Goal: Answer question/provide support: Answer question/provide support

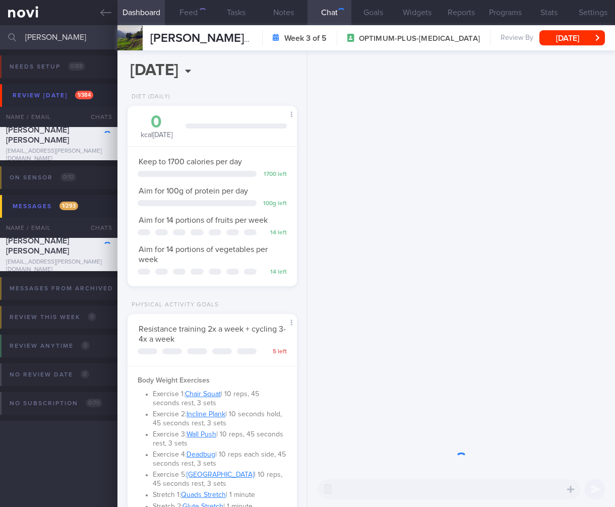
select select "7"
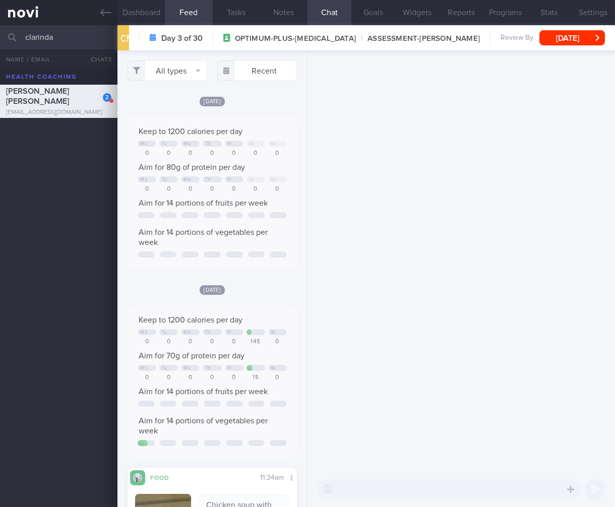
select select "7"
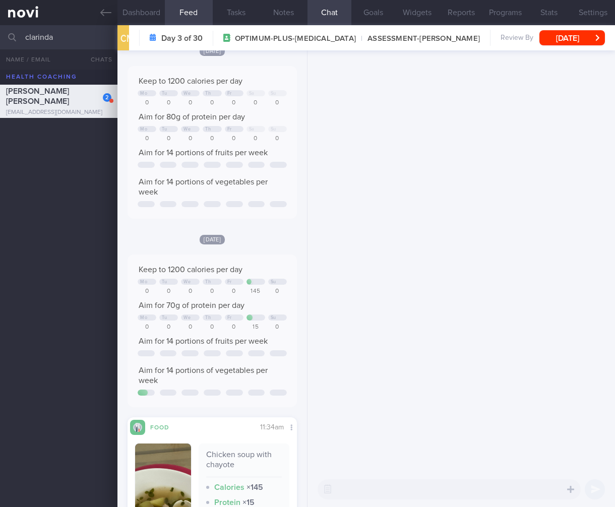
drag, startPoint x: 61, startPoint y: 39, endPoint x: -21, endPoint y: 33, distance: 81.9
click at [0, 33] on html "You are offline! Some functionality will be unavailable Patients New Users Coac…" at bounding box center [307, 253] width 615 height 507
type input "[PERSON_NAME]"
click at [511, 226] on div at bounding box center [462, 261] width 308 height 422
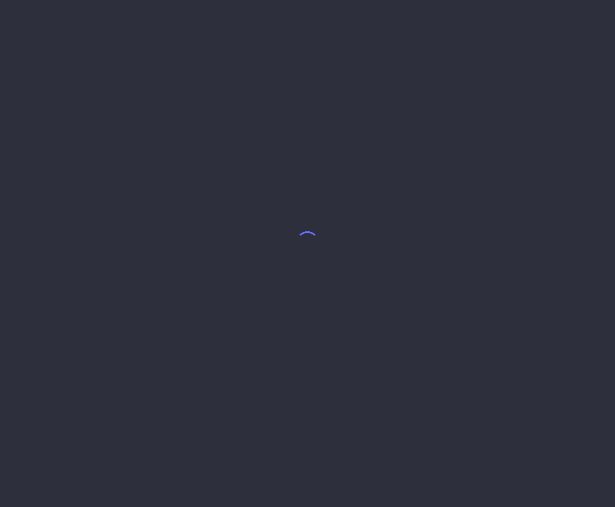
select select "7"
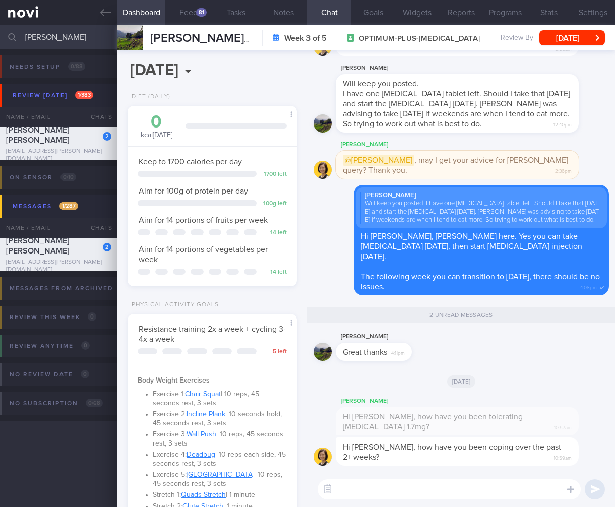
drag, startPoint x: 55, startPoint y: 43, endPoint x: -118, endPoint y: 29, distance: 173.0
click at [0, 29] on html "You are offline! Some functionality will be unavailable Patients New Users Coac…" at bounding box center [307, 253] width 615 height 507
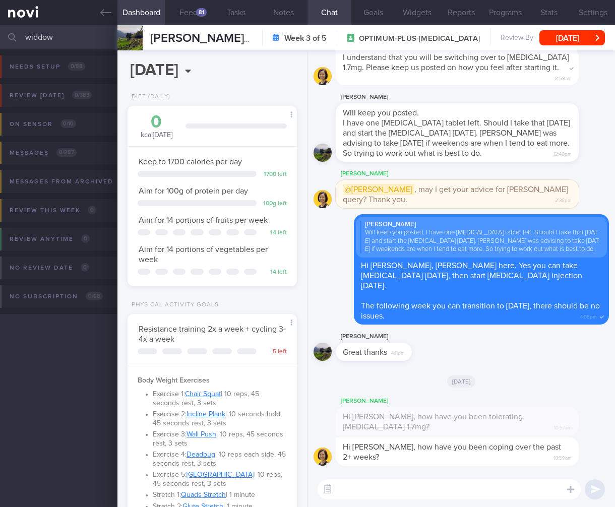
type input "widdow"
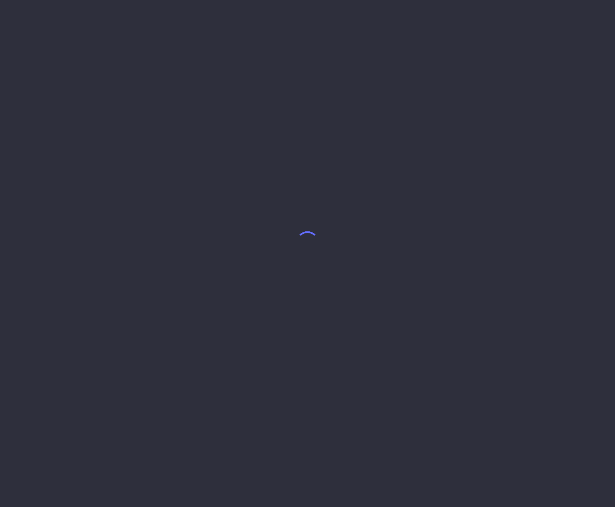
select select "7"
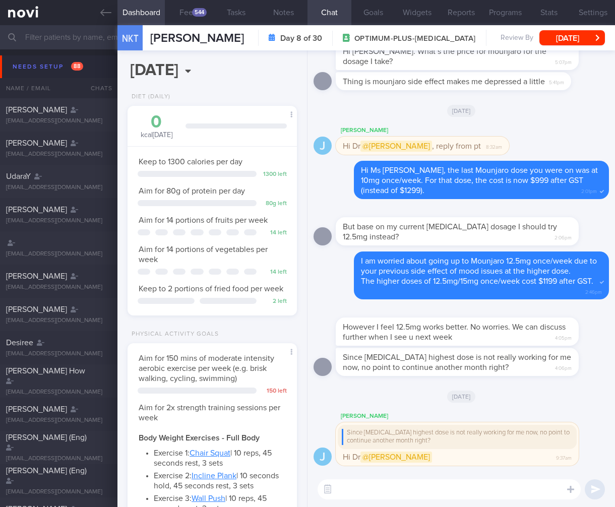
scroll to position [72, 144]
drag, startPoint x: 490, startPoint y: 336, endPoint x: 581, endPoint y: 336, distance: 91.3
click at [581, 336] on div "However I feel 12.5mg works better. No worries. We can discuss further when I s…" at bounding box center [472, 326] width 273 height 40
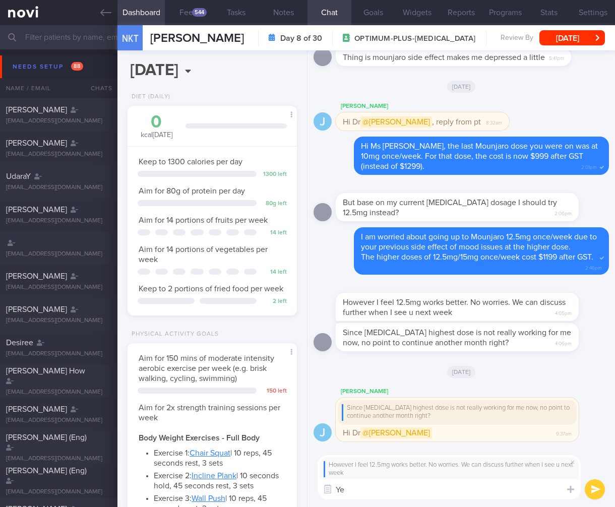
type textarea "Y"
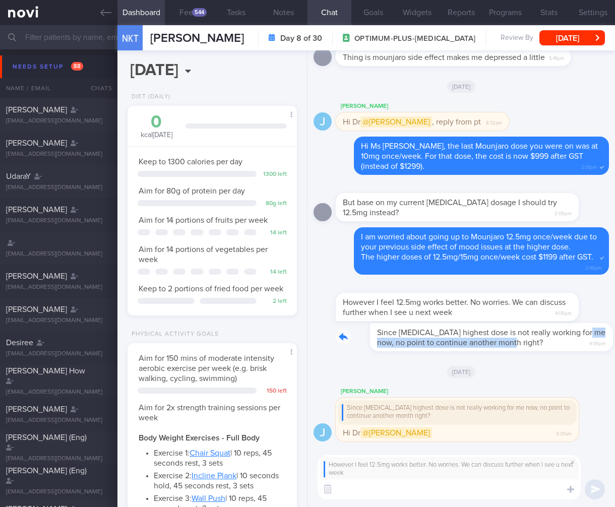
drag, startPoint x: 522, startPoint y: 342, endPoint x: 575, endPoint y: 337, distance: 53.6
click at [575, 337] on div "Since wegovy highest dose is not really working for me now, no point to continu…" at bounding box center [472, 337] width 273 height 28
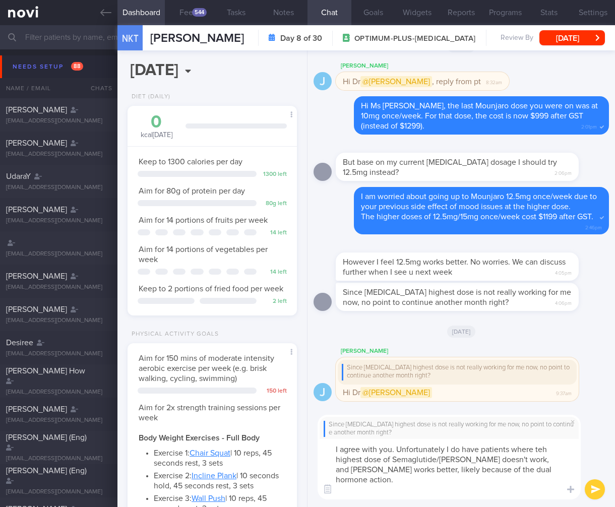
scroll to position [0, 0]
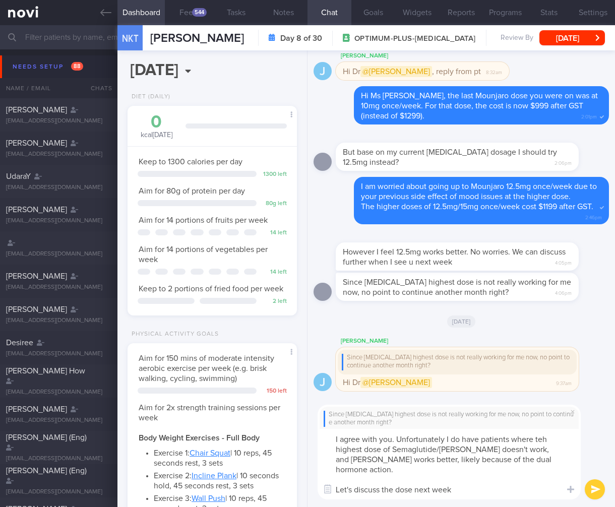
type textarea "I agree with you. Unfortunately I do have patients where teh highest dose of Se…"
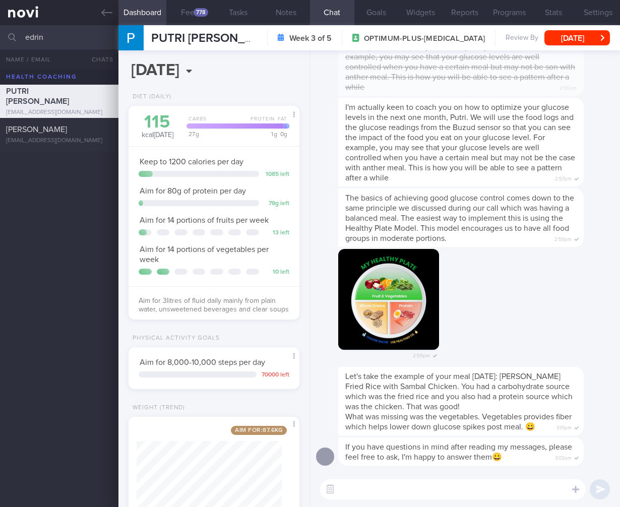
scroll to position [-174, 0]
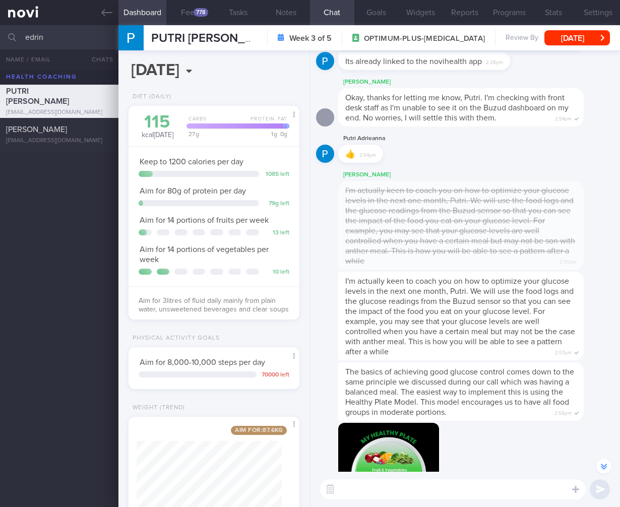
drag, startPoint x: 61, startPoint y: 39, endPoint x: -63, endPoint y: 32, distance: 123.7
click at [0, 32] on html "You are offline! Some functionality will be unavailable Patients New Users Coac…" at bounding box center [310, 253] width 620 height 507
type input "[PERSON_NAME]"
click at [51, 129] on div "[PERSON_NAME]" at bounding box center [58, 126] width 104 height 10
select select "4"
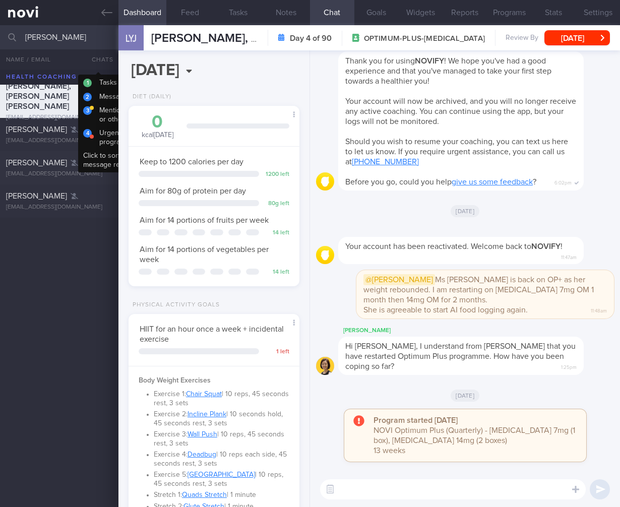
select select "7"
click at [0, 31] on html "You are offline! Some functionality will be unavailable Patients New Users Coac…" at bounding box center [310, 253] width 620 height 507
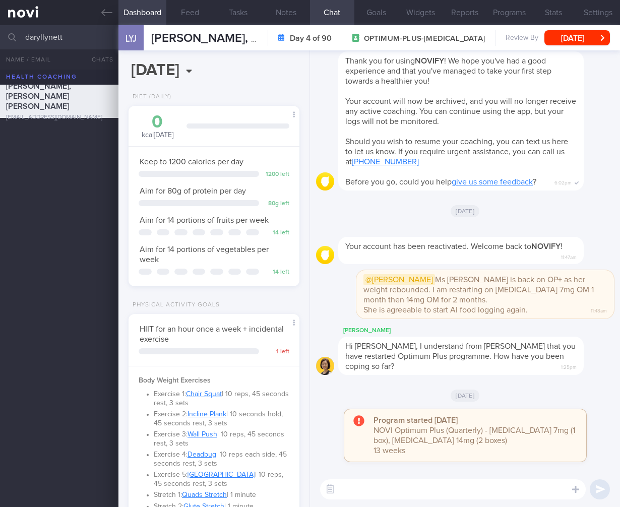
click at [12, 182] on div "Lynette, Yeo Jing Yi lynyeojy@gmail.com A year ago Tue, 19 Aug" at bounding box center [310, 289] width 620 height 438
click at [0, 36] on html "You are offline! Some functionality will be unavailable Patients New Users Coac…" at bounding box center [310, 253] width 620 height 507
type input "daryl"
click at [33, 12] on link at bounding box center [59, 12] width 119 height 25
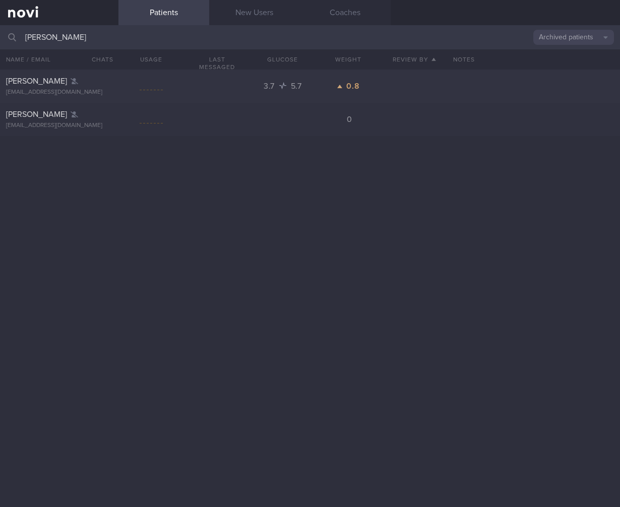
click at [592, 51] on div "Notes" at bounding box center [533, 59] width 173 height 20
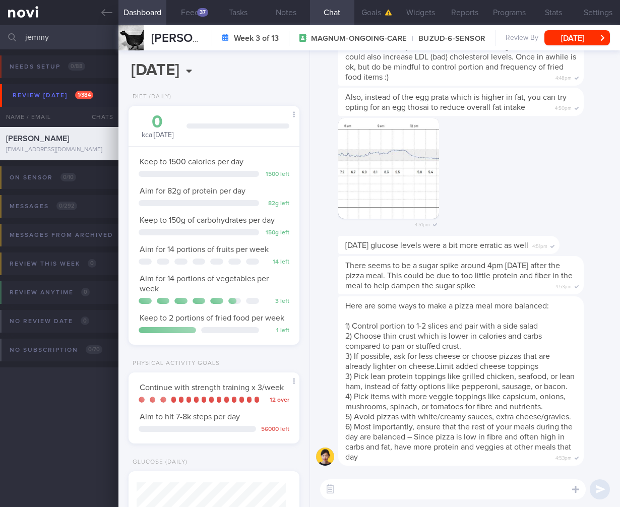
select select "7"
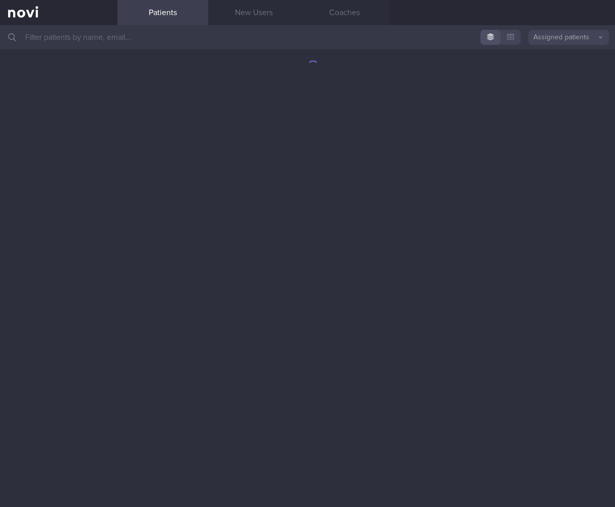
click at [245, 45] on input "text" at bounding box center [307, 37] width 615 height 24
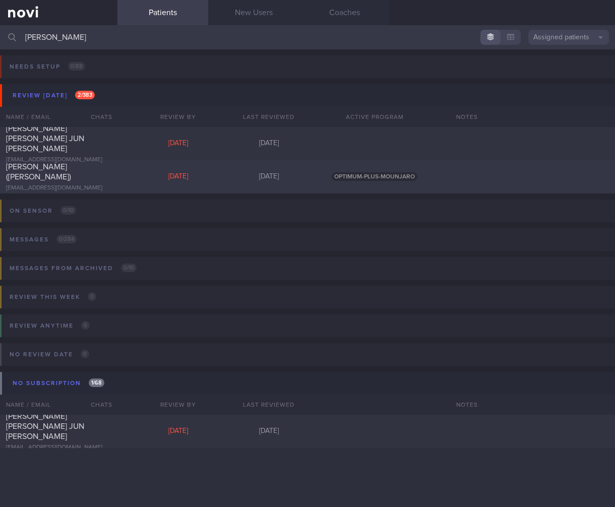
type input "sean"
click at [88, 181] on div "SUKHVIR SINGH (SEAN)" at bounding box center [57, 172] width 103 height 20
select select "7"
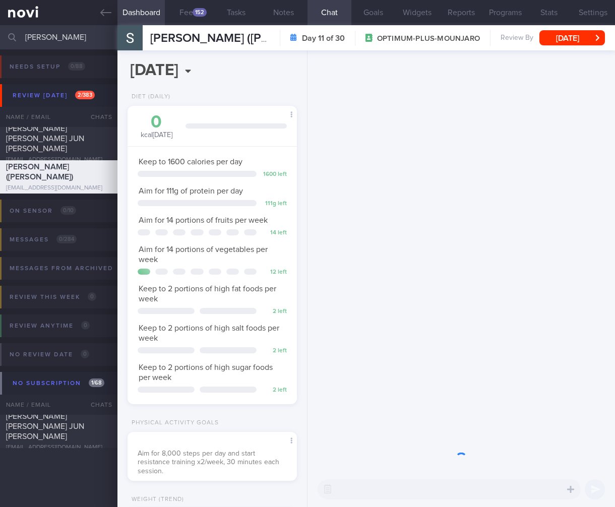
scroll to position [86, 144]
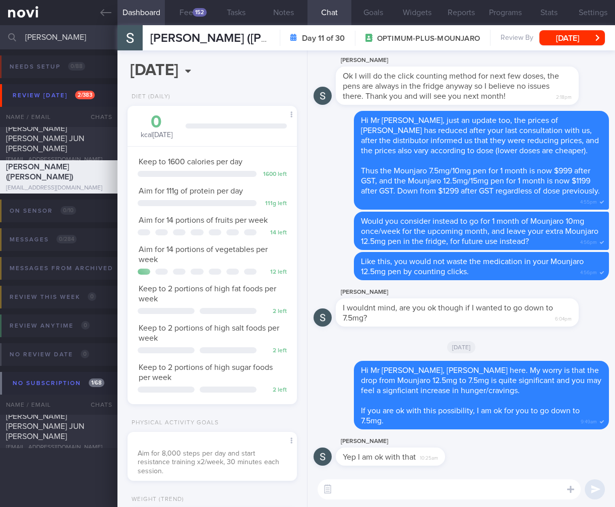
click at [452, 486] on textarea at bounding box center [449, 490] width 263 height 20
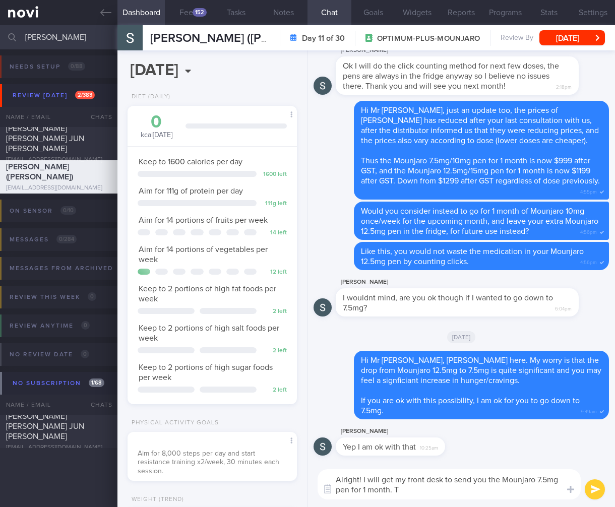
type textarea "Alright! I will get my front desk to send you the Mounjaro 7.5mg pen for 1 mont…"
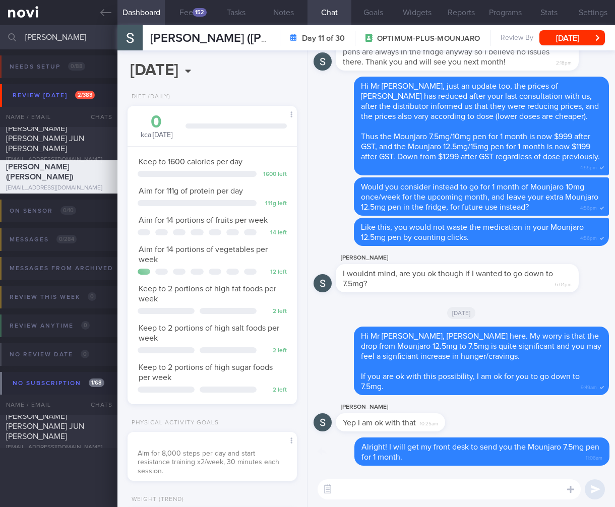
click at [592, 448] on div "Delete Alright! I will get my front desk to send you the Mounjaro 7.5mg pen for…" at bounding box center [462, 452] width 296 height 28
drag, startPoint x: 592, startPoint y: 449, endPoint x: 452, endPoint y: 449, distance: 139.7
click at [452, 449] on div "Alright! I will get my front desk to send you the Mounjaro 7.5mg pen for 1 mont…" at bounding box center [481, 452] width 255 height 28
click at [575, 454] on div "Alright! I will get my front desk to send you the Mounjaro 7.5mg pen for 1 mont…" at bounding box center [481, 452] width 255 height 28
drag, startPoint x: 582, startPoint y: 459, endPoint x: 449, endPoint y: 453, distance: 133.3
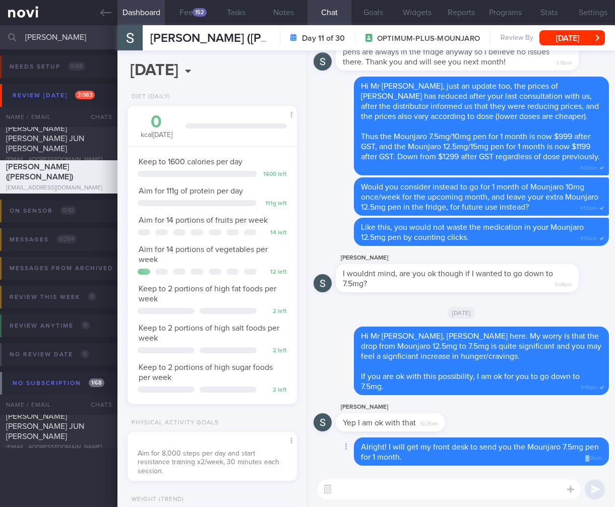
click at [449, 453] on div "Alright! I will get my front desk to send you the Mounjaro 7.5mg pen for 1 mont…" at bounding box center [481, 452] width 255 height 28
click at [597, 454] on div "Alright! I will get my front desk to send you the Mounjaro 7.5mg pen for 1 mont…" at bounding box center [481, 452] width 255 height 28
drag, startPoint x: 595, startPoint y: 446, endPoint x: 539, endPoint y: 443, distance: 56.1
click at [539, 443] on div "Alright! I will get my front desk to send you the Mounjaro 7.5mg pen for 1 mont…" at bounding box center [481, 452] width 255 height 28
drag, startPoint x: 487, startPoint y: 455, endPoint x: 366, endPoint y: 455, distance: 121.0
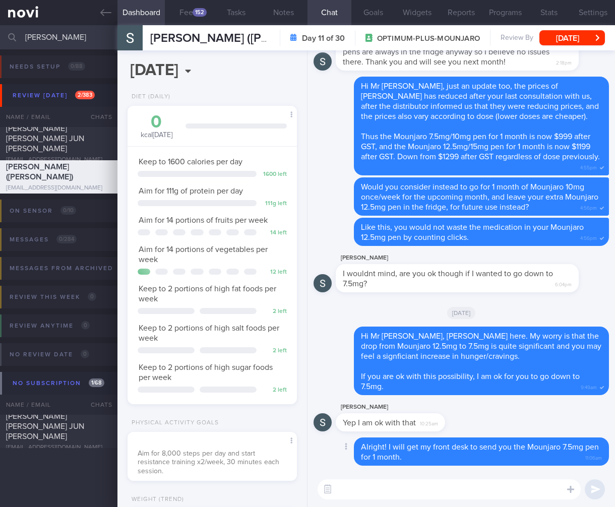
click at [487, 456] on div "Alright! I will get my front desk to send you the Mounjaro 7.5mg pen for 1 mont…" at bounding box center [481, 452] width 255 height 28
click at [346, 447] on icon at bounding box center [346, 446] width 2 height 7
click at [350, 432] on button "Delete" at bounding box center [334, 426] width 41 height 15
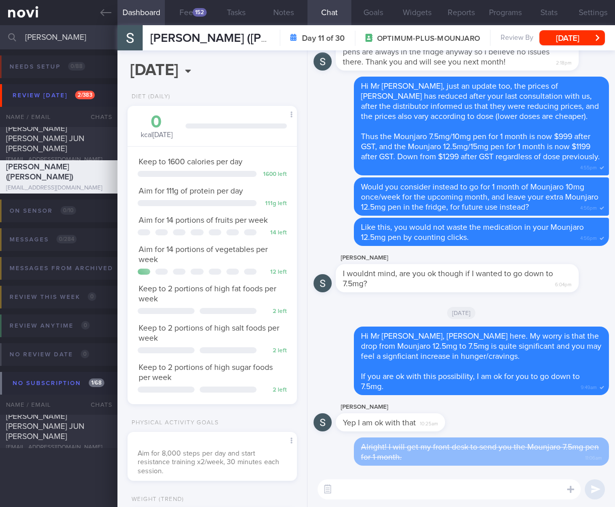
click at [362, 490] on textarea at bounding box center [449, 490] width 263 height 20
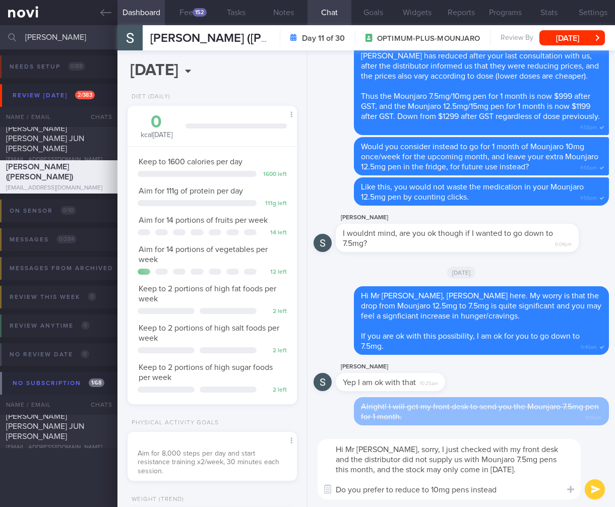
type textarea "Hi Mr Sean, sorry, I just checked with my front desk and the distributor did no…"
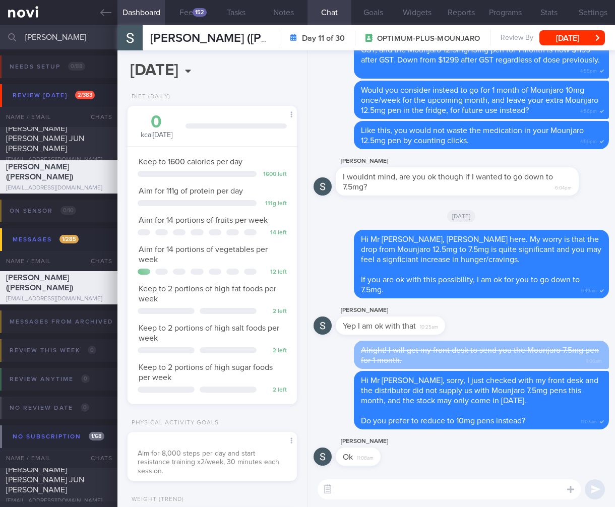
click at [427, 492] on textarea at bounding box center [449, 490] width 263 height 20
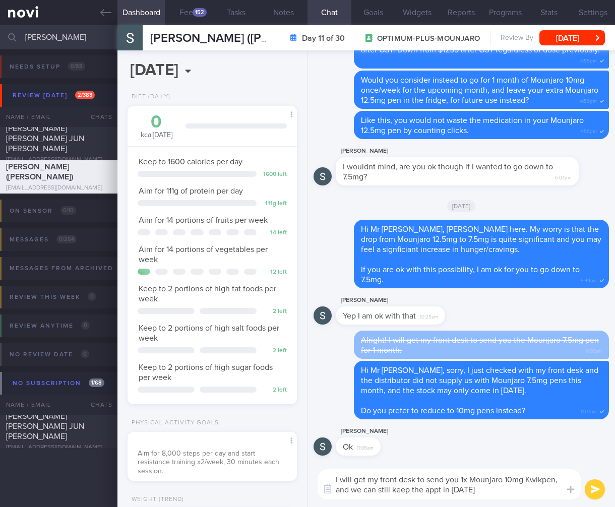
type textarea "I will get my front desk to send you 1x Mounjaro 10mg Kwikpen, and we can still…"
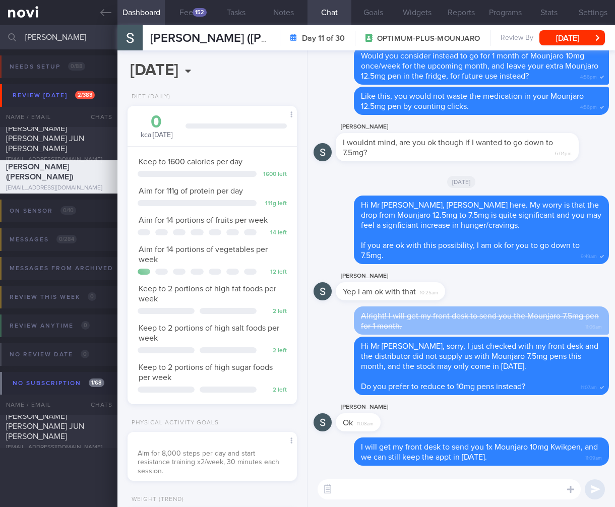
click at [475, 424] on div "Sean Singh Ok 11:08am" at bounding box center [462, 419] width 296 height 36
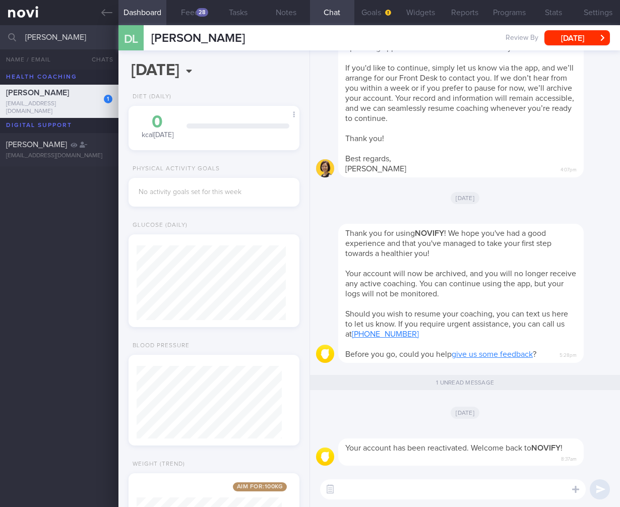
select select "4"
drag, startPoint x: 87, startPoint y: 35, endPoint x: -44, endPoint y: 32, distance: 131.6
click at [0, 32] on html "You are offline! Some functionality will be unavailable Patients New Users Coac…" at bounding box center [310, 253] width 620 height 507
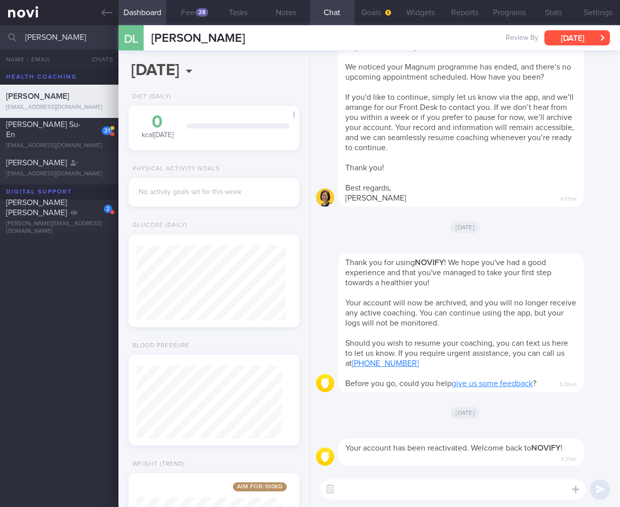
type input "kristi"
click at [569, 42] on button "Thu, 8 May" at bounding box center [578, 37] width 66 height 15
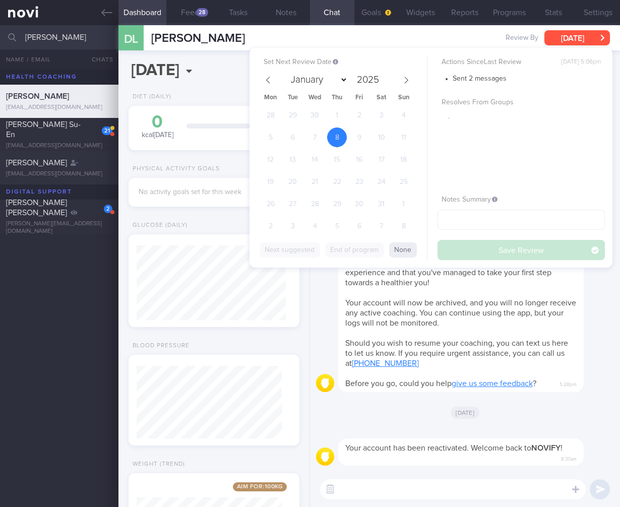
click at [569, 42] on button "Thu, 8 May" at bounding box center [578, 37] width 66 height 15
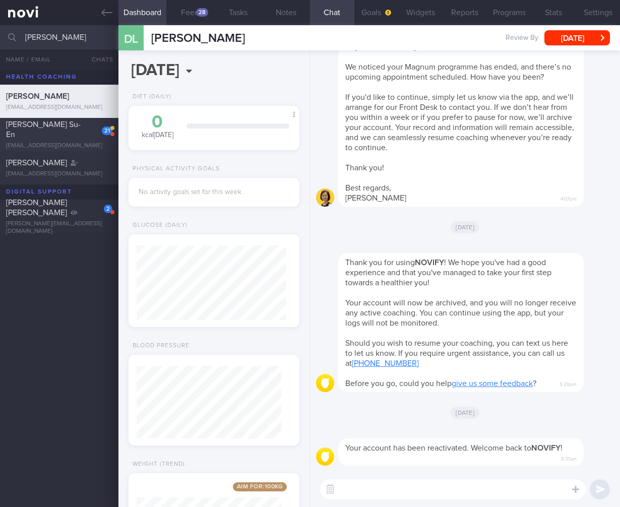
click at [88, 135] on div "21 Kristi-Ann Ong Su-En kristiannongse@gmail.com" at bounding box center [59, 135] width 119 height 30
select select "6"
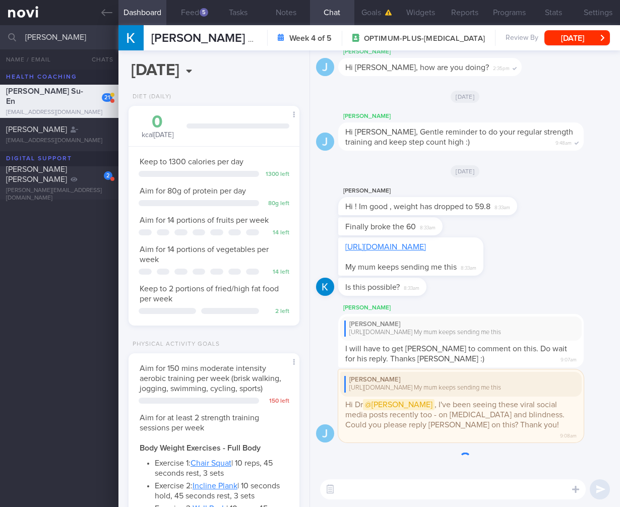
scroll to position [-7, 0]
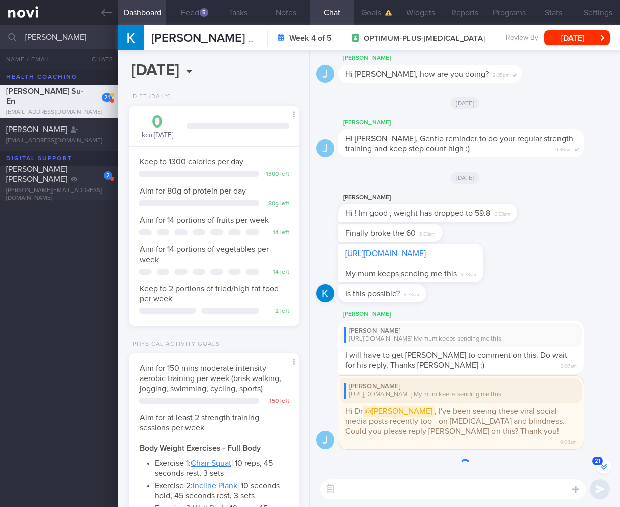
click at [438, 244] on div "https://www.instagram.com/reel/DNbJPndoCd2/?igsh=MWdyNWd0bngzcWozbQ== My mum ke…" at bounding box center [410, 263] width 145 height 38
click at [426, 244] on div "https://www.instagram.com/reel/DNbJPndoCd2/?igsh=MWdyNWd0bngzcWozbQ== My mum ke…" at bounding box center [410, 263] width 145 height 38
click at [484, 268] on div "https://www.instagram.com/reel/DNbJPndoCd2/?igsh=MWdyNWd0bngzcWozbQ== My mum ke…" at bounding box center [410, 263] width 145 height 38
click at [404, 496] on textarea at bounding box center [453, 490] width 266 height 20
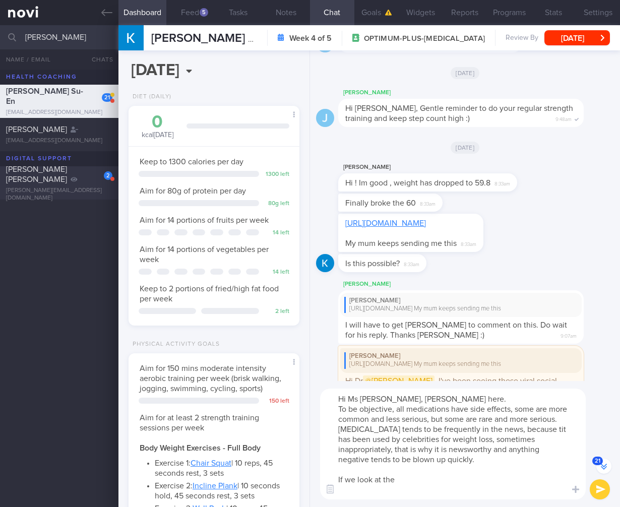
scroll to position [-44, 0]
click at [540, 487] on textarea "Hi Ms Kristi, Dr Todd here. To be objective, all medications have side effects,…" at bounding box center [453, 444] width 266 height 111
click at [417, 489] on textarea "Hi Ms Kristi, Dr Todd here. To be objective, all medications have side effects,…" at bounding box center [453, 444] width 266 height 111
click at [416, 489] on textarea "Hi Ms Kristi, Dr Todd here. To be objective, all medications have side effects,…" at bounding box center [453, 444] width 266 height 111
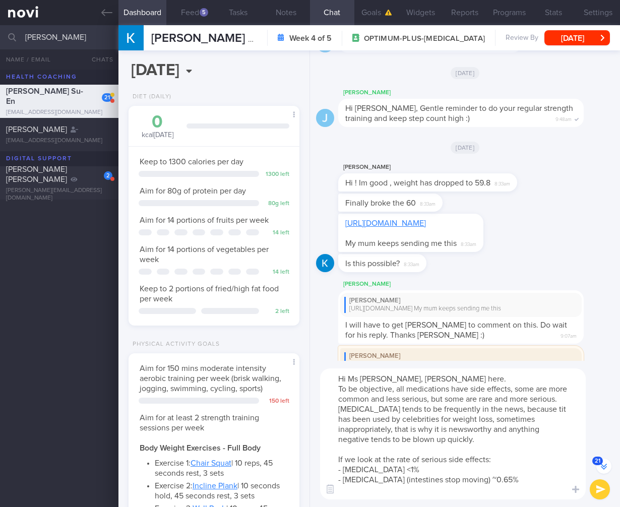
scroll to position [-74, 0]
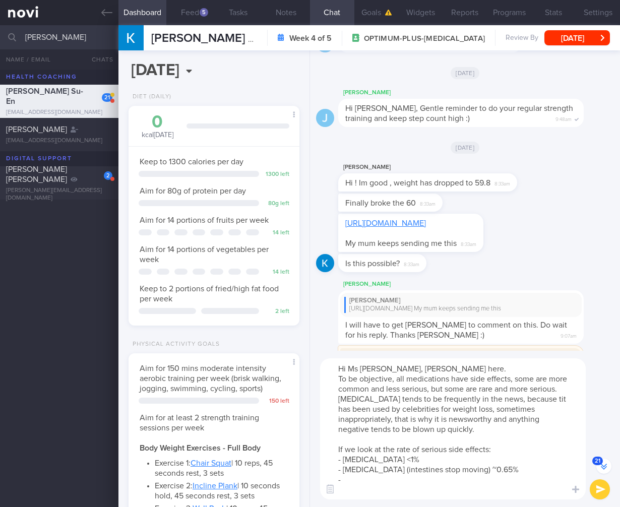
click at [377, 491] on textarea "Hi Ms Kristi, Dr Todd here. To be objective, all medications have side effects,…" at bounding box center [453, 429] width 266 height 141
click at [471, 492] on textarea "Hi Ms Kristi, Dr Todd here. To be objective, all medications have side effects,…" at bounding box center [453, 429] width 266 height 141
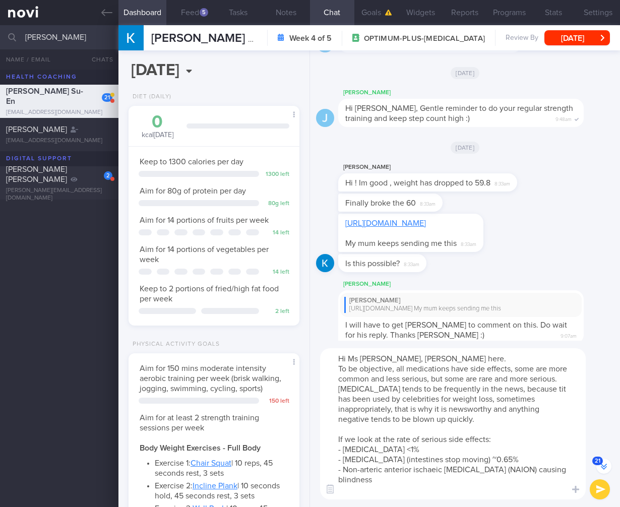
click at [423, 476] on textarea "Hi Ms Kristi, Dr Todd here. To be objective, all medications have side effects,…" at bounding box center [453, 423] width 266 height 151
click at [481, 488] on textarea "Hi Ms Kristi, Dr Todd here. To be objective, all medications have side effects,…" at bounding box center [453, 423] width 266 height 151
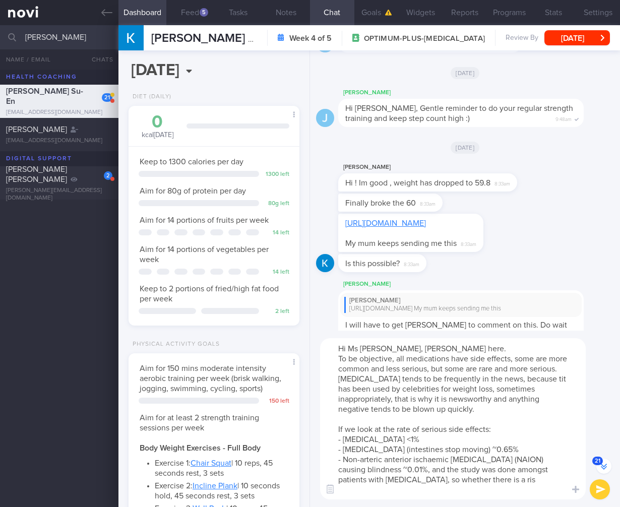
drag, startPoint x: 429, startPoint y: 479, endPoint x: 527, endPoint y: 489, distance: 98.9
click at [527, 489] on textarea "Hi Ms Kristi, Dr Todd here. To be objective, all medications have side effects,…" at bounding box center [453, 418] width 266 height 161
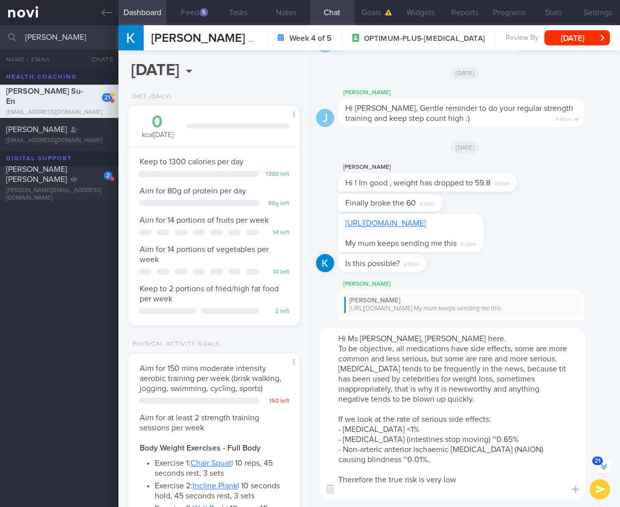
type textarea "Hi Ms Kristi, Dr Todd here. To be objective, all medications have side effects,…"
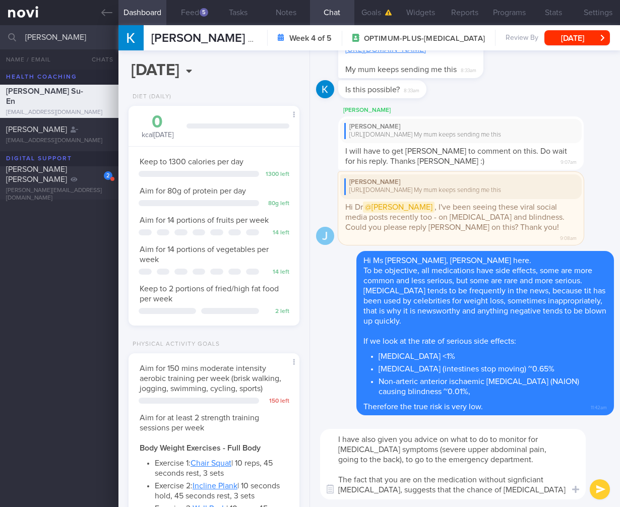
scroll to position [0, 0]
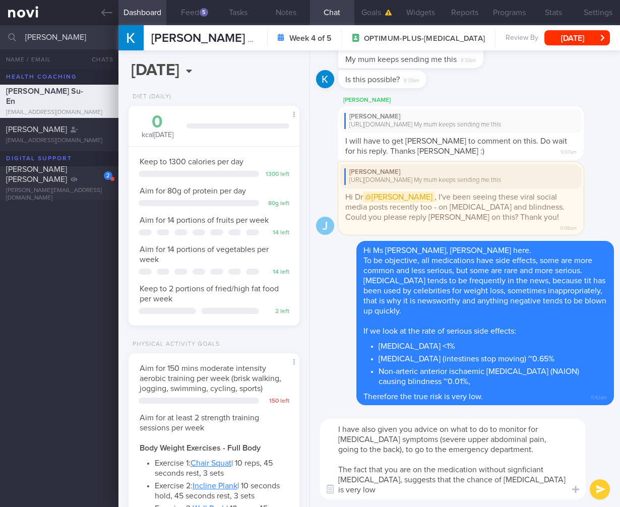
type textarea "I have also given you advice on what to do to monitor for acute pancreatitis sy…"
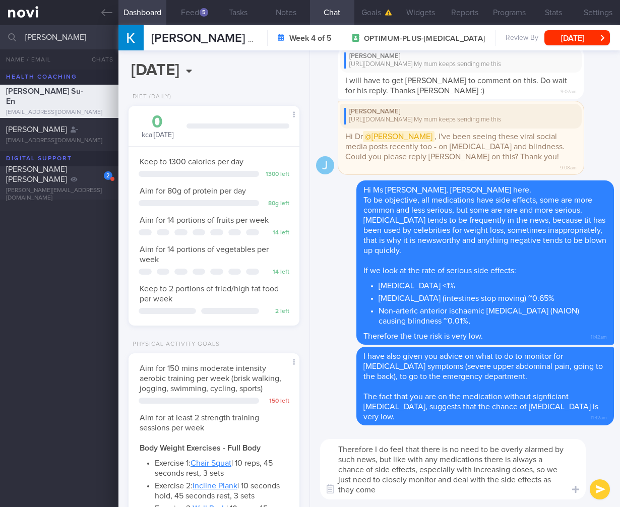
type textarea "Therefore I do feel that there is no need to be overly alarmed by such news, bu…"
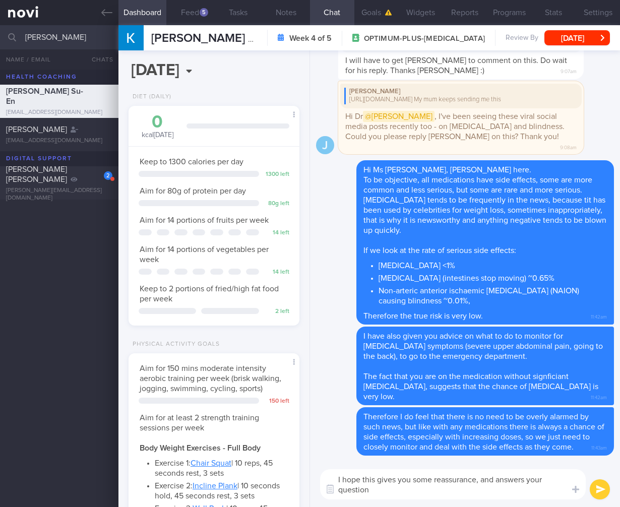
type textarea "I hope this gives you some reassurance, and answers your question."
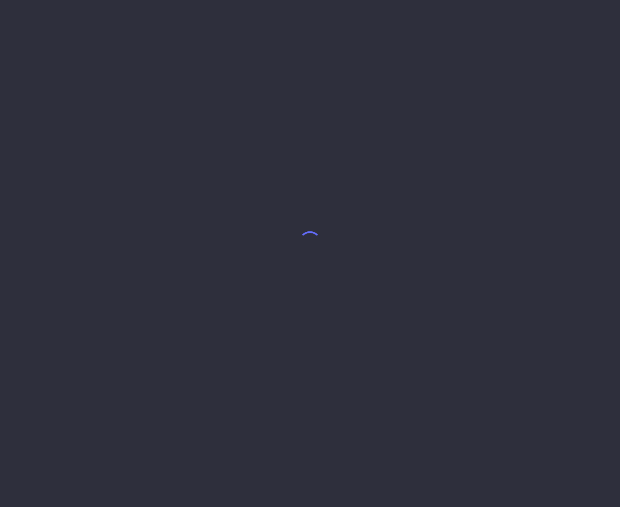
select select "4"
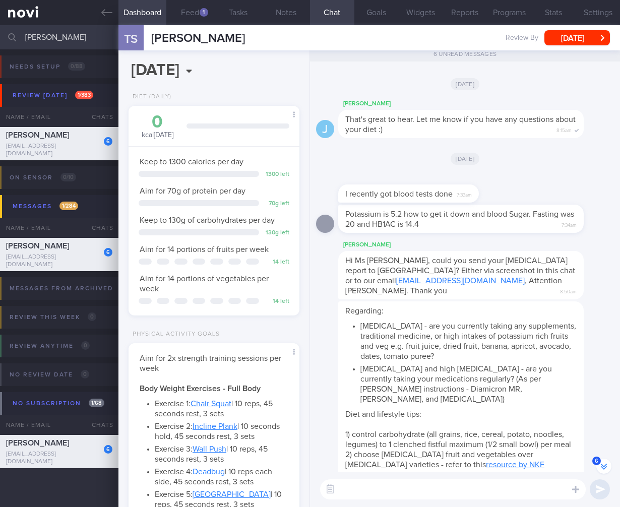
scroll to position [75, 149]
drag, startPoint x: 447, startPoint y: 233, endPoint x: 526, endPoint y: 240, distance: 78.9
click at [526, 233] on div "Potassium is 5.2 how to get it down and blood Sugar. Fasting was 20 and HB1AC i…" at bounding box center [476, 219] width 276 height 28
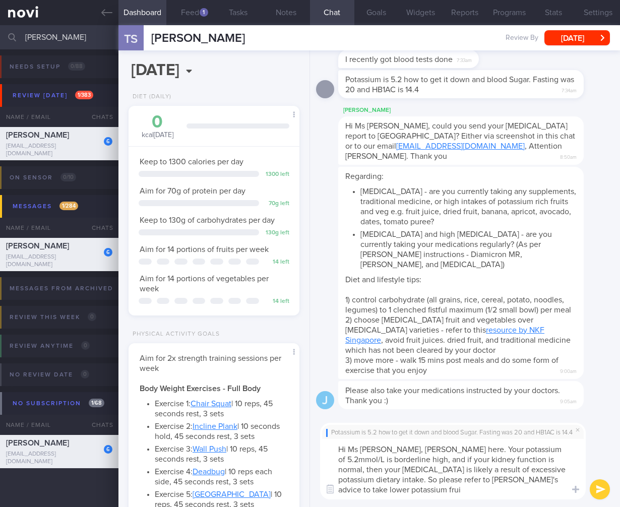
scroll to position [0, 0]
type textarea "Hi Ms [PERSON_NAME], [PERSON_NAME] here. Your potassium of 5.2mmol/L is borderl…"
click at [438, 449] on textarea "Hi Ms [PERSON_NAME], [PERSON_NAME] here. Your potassium of 5.2mmol/L is borderl…" at bounding box center [453, 469] width 266 height 61
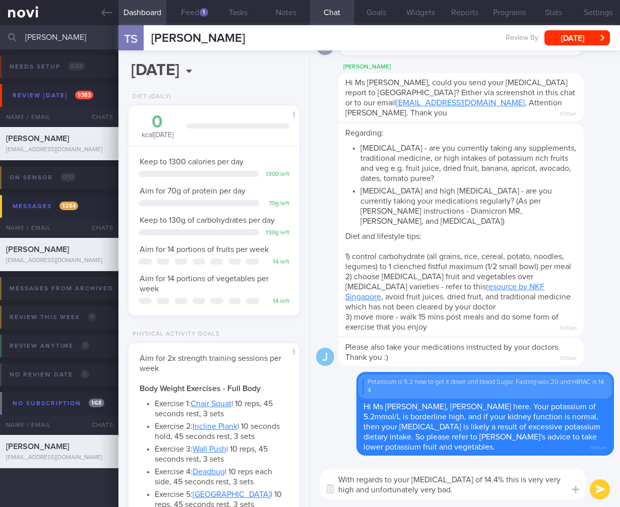
click at [497, 482] on textarea "With regards to your [MEDICAL_DATA] of 14.4% this is very very high and unfortu…" at bounding box center [453, 485] width 266 height 30
type textarea "With regards to your [MEDICAL_DATA] of 14.4% this is very high and unfortunatel…"
click at [494, 493] on textarea "With regards to your [MEDICAL_DATA] of 14.4% this is very high and unfortunatel…" at bounding box center [453, 485] width 266 height 30
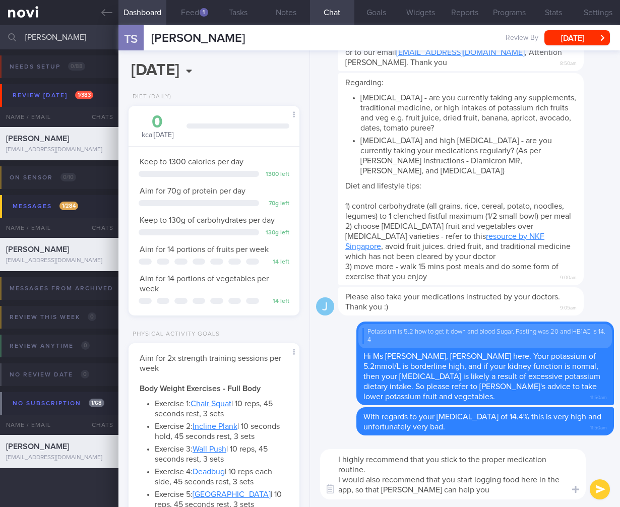
type textarea "I highly recommend that you stick to the proper medication routine. I would als…"
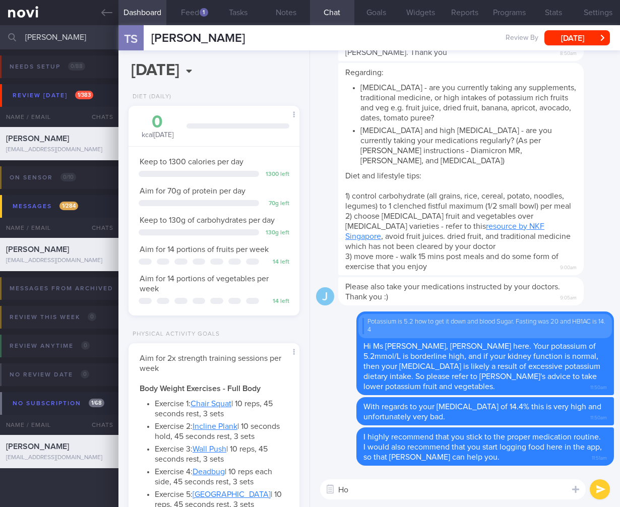
type textarea "H"
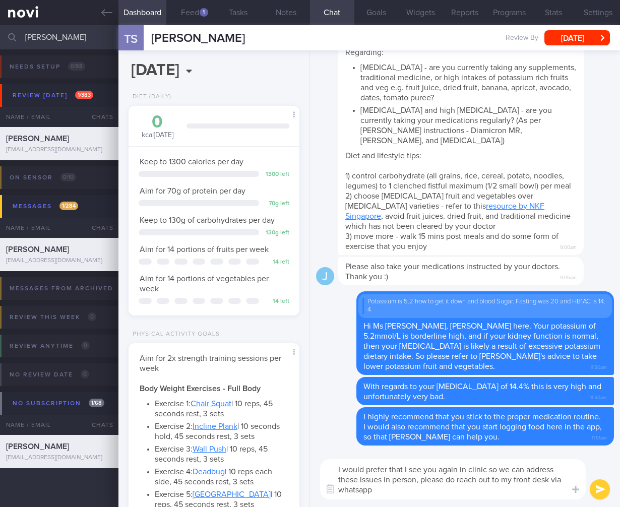
click at [422, 490] on textarea "I would prefer that I see you again in clinic so we can address these issues in…" at bounding box center [453, 479] width 266 height 40
type textarea "I would prefer that I see you again in clinic so we can address these issues in…"
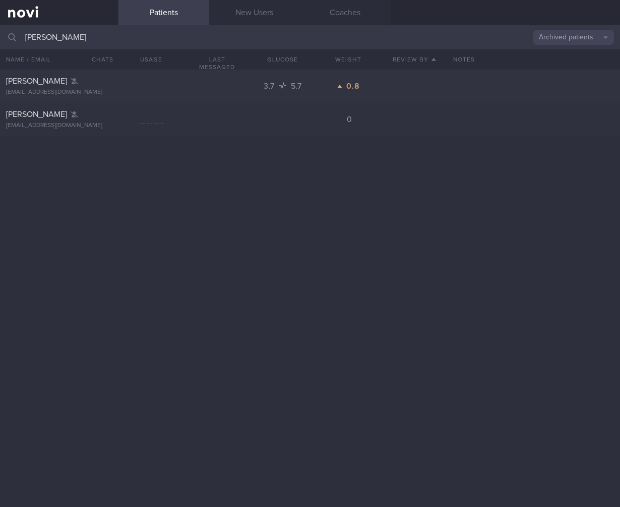
drag, startPoint x: 0, startPoint y: 0, endPoint x: -18, endPoint y: 38, distance: 42.2
click at [0, 38] on html "You are offline! Some functionality will be unavailable Patients New Users Coac…" at bounding box center [310, 253] width 620 height 507
